Goal: Task Accomplishment & Management: Manage account settings

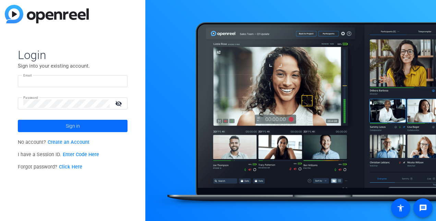
type input "[PERSON_NAME][EMAIL_ADDRESS][DOMAIN_NAME]"
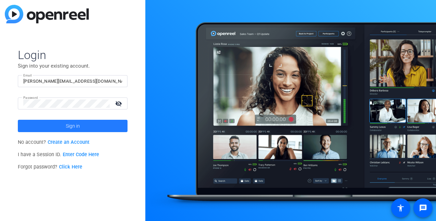
click at [46, 124] on span at bounding box center [73, 126] width 110 height 16
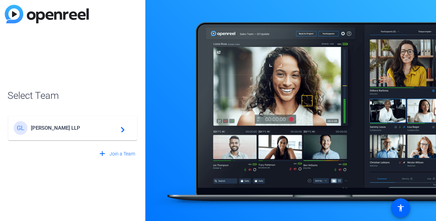
click at [47, 124] on div "[PERSON_NAME] LLP navigate_next" at bounding box center [73, 128] width 118 height 14
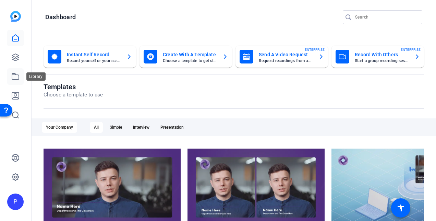
click at [15, 81] on link at bounding box center [15, 76] width 16 height 16
click at [15, 77] on icon at bounding box center [15, 76] width 8 height 8
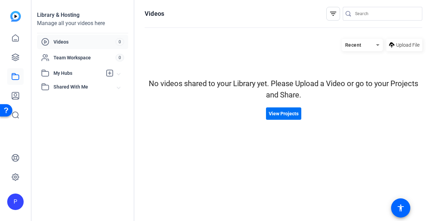
click at [289, 115] on span "View Projects" at bounding box center [284, 113] width 30 height 7
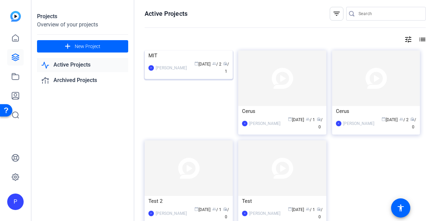
click at [188, 61] on div "MIT" at bounding box center [188, 55] width 81 height 10
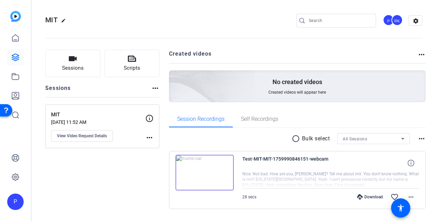
scroll to position [18, 0]
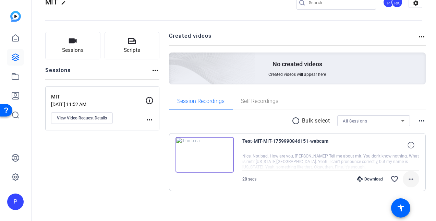
click at [408, 179] on mat-icon "more_horiz" at bounding box center [411, 179] width 8 height 8
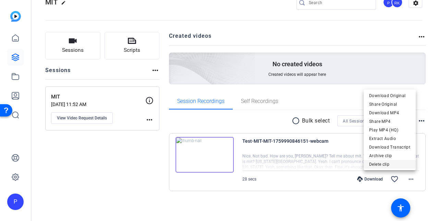
click at [383, 163] on span "Delete clip" at bounding box center [389, 164] width 41 height 8
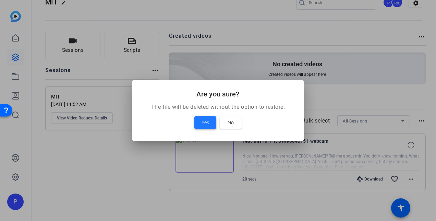
click at [207, 121] on span "Yes" at bounding box center [206, 122] width 8 height 8
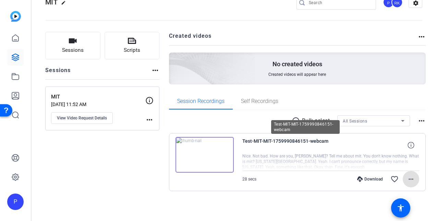
scroll to position [0, 0]
